Goal: Find specific page/section: Find specific page/section

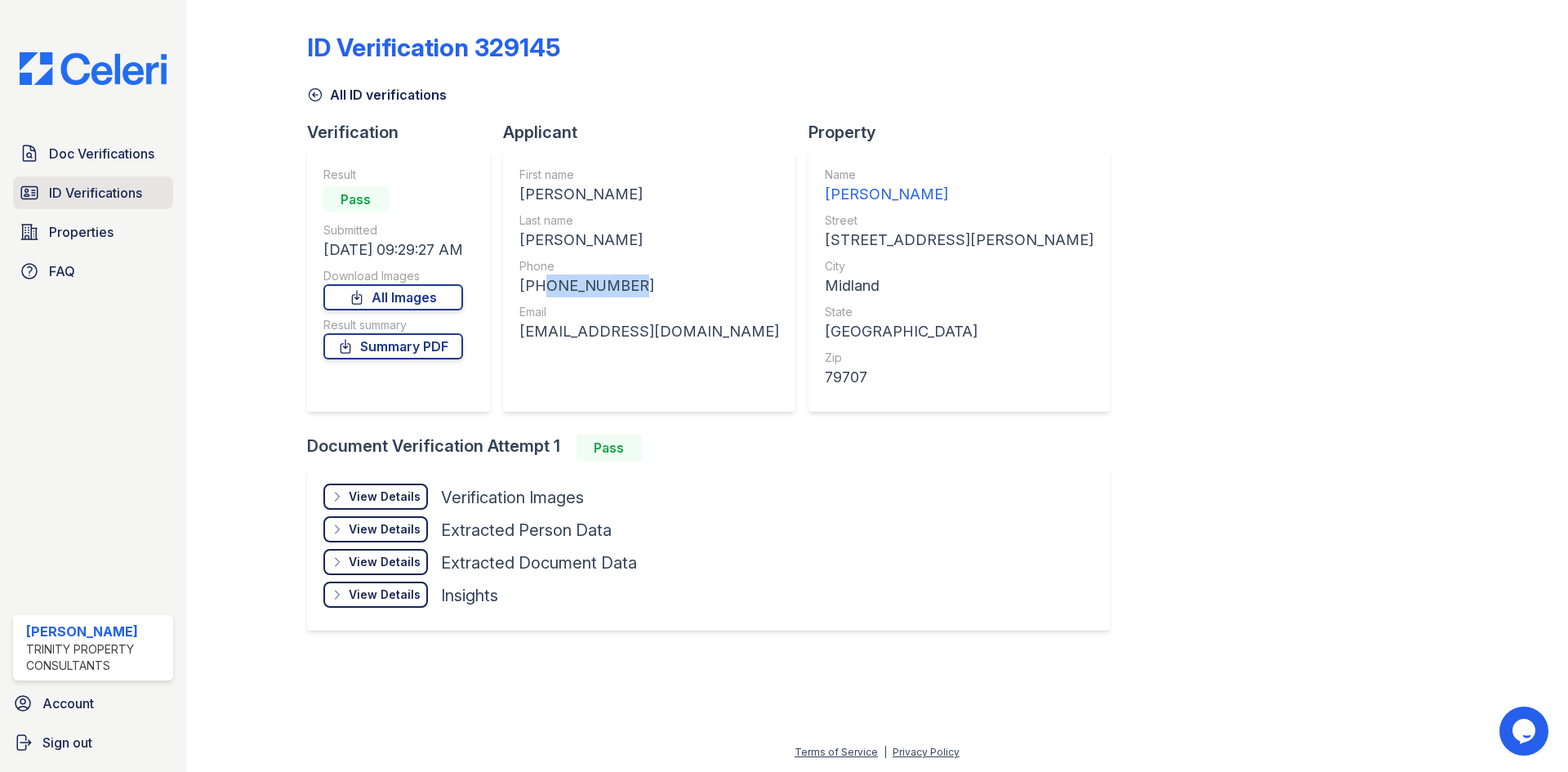
click at [69, 184] on span "ID Verifications" at bounding box center [95, 192] width 93 height 19
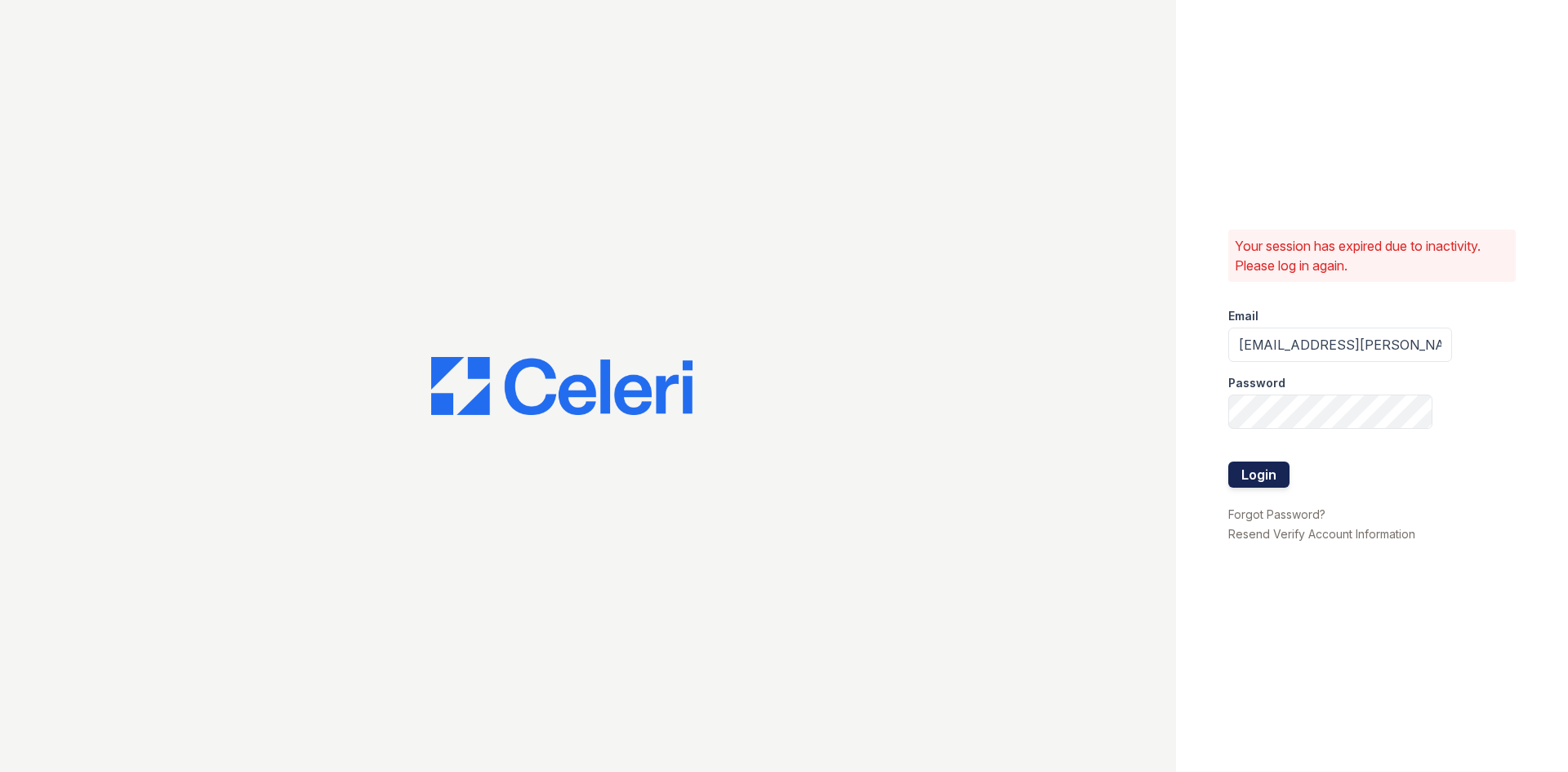
click at [1260, 474] on button "Login" at bounding box center [1259, 475] width 61 height 26
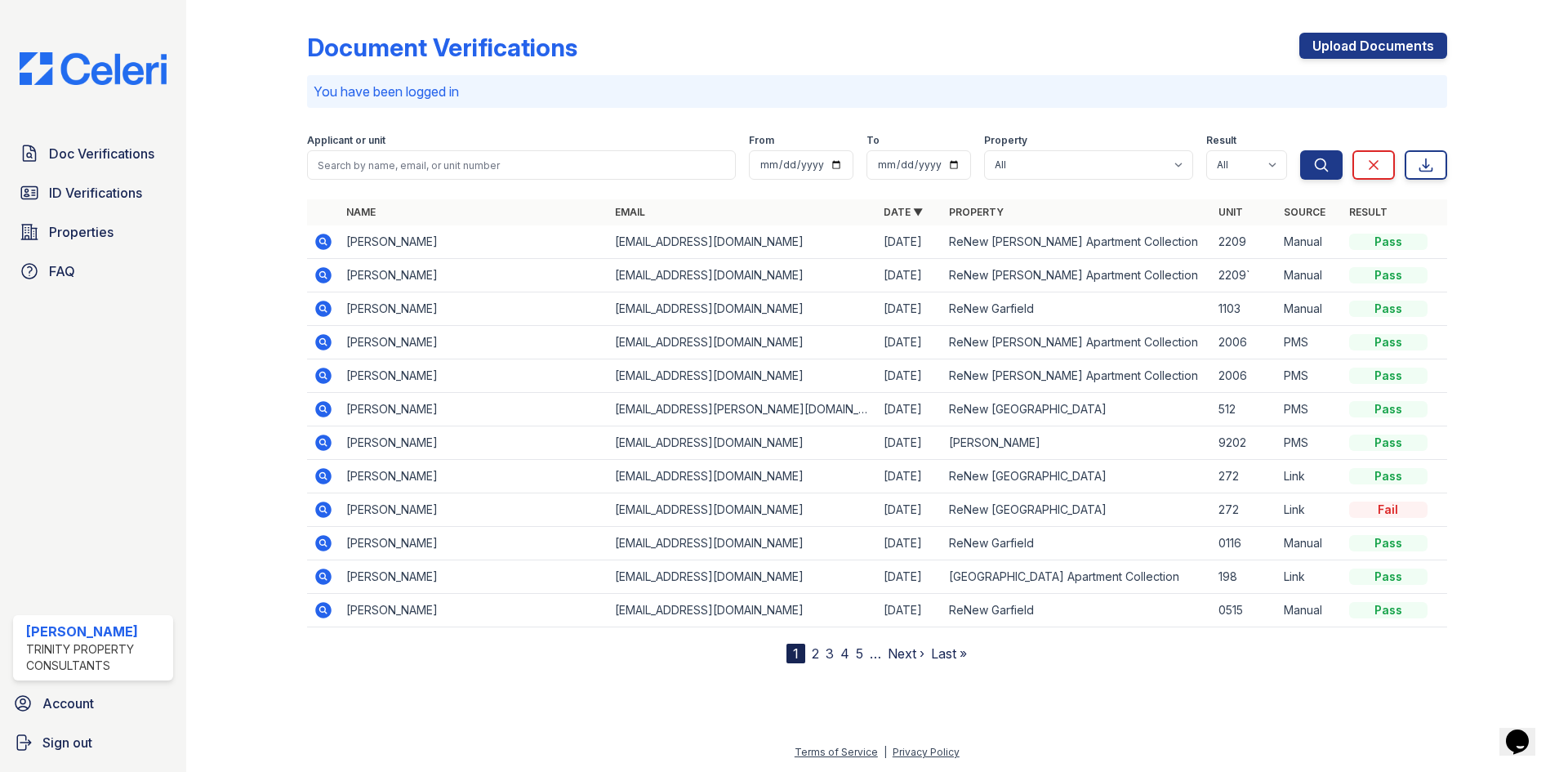
click at [85, 211] on div "Doc Verifications ID Verifications Properties FAQ" at bounding box center [93, 212] width 174 height 151
click at [86, 199] on span "ID Verifications" at bounding box center [95, 192] width 93 height 19
